Goal: Transaction & Acquisition: Purchase product/service

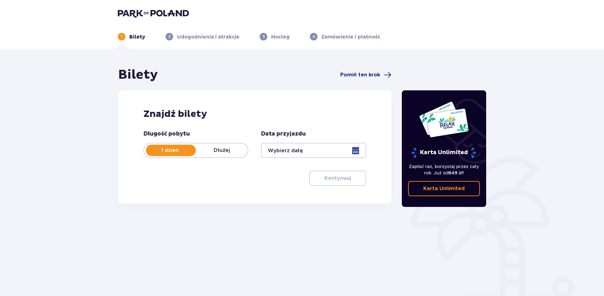
click at [303, 155] on div at bounding box center [313, 150] width 105 height 15
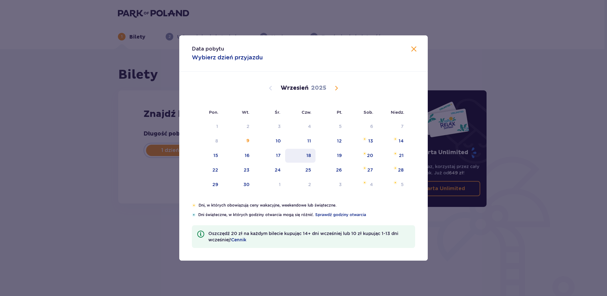
click at [303, 156] on div "18" at bounding box center [300, 156] width 31 height 14
type input "18.09.25"
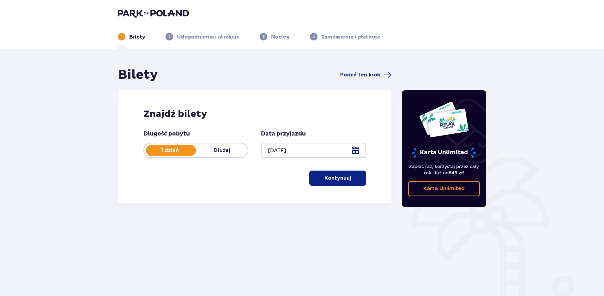
click at [334, 177] on p "Kontynuuj" at bounding box center [337, 178] width 27 height 7
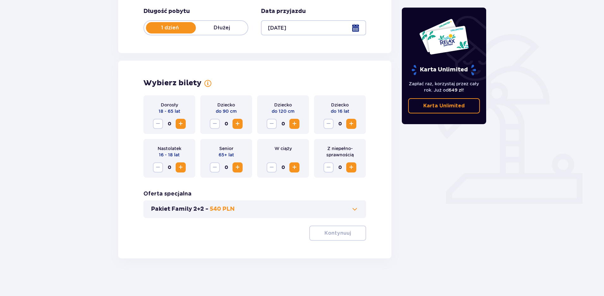
scroll to position [123, 0]
click at [176, 124] on button "Increase" at bounding box center [181, 123] width 10 height 10
click at [329, 232] on p "Kontynuuj" at bounding box center [337, 232] width 27 height 7
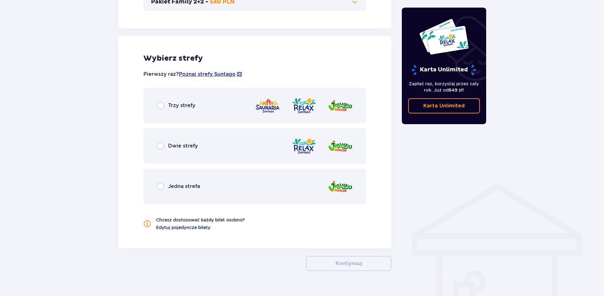
scroll to position [343, 0]
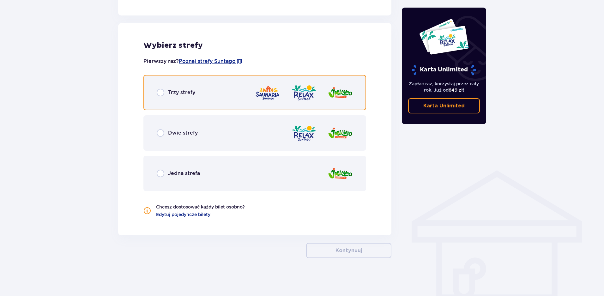
click at [162, 91] on input "radio" at bounding box center [161, 93] width 8 height 8
radio input "true"
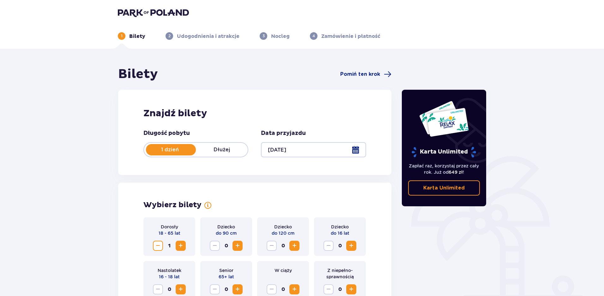
scroll to position [0, 0]
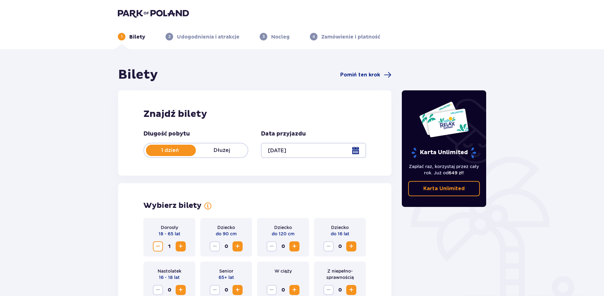
click at [122, 20] on div "1 Bilety 2 Udogodnienia i atrakcje 3 Nocleg 4 Zamówienie i płatność" at bounding box center [302, 29] width 379 height 23
click at [122, 15] on img at bounding box center [153, 13] width 71 height 9
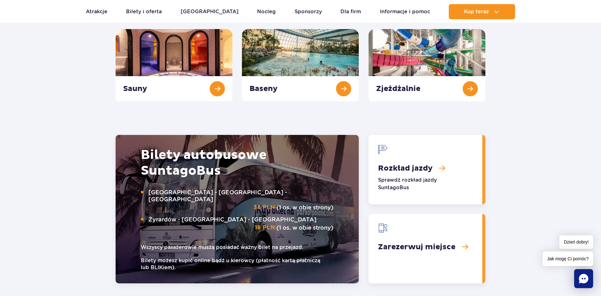
scroll to position [727, 0]
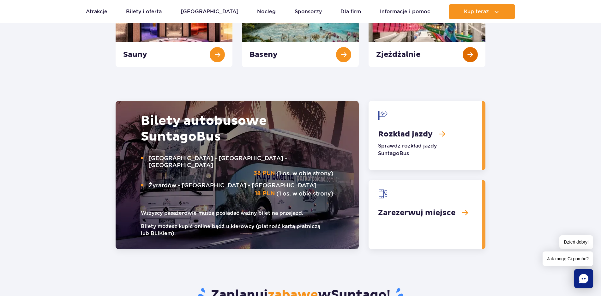
click at [470, 52] on link "Zjeżdżalnie" at bounding box center [427, 31] width 117 height 72
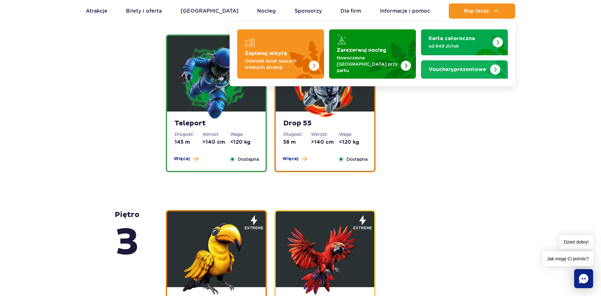
scroll to position [948, 0]
